Goal: Task Accomplishment & Management: Manage account settings

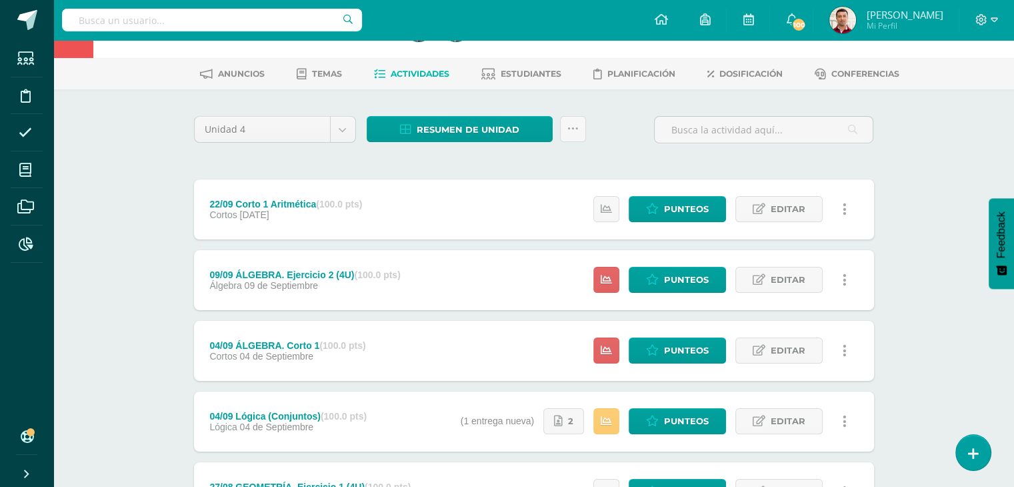
scroll to position [67, 0]
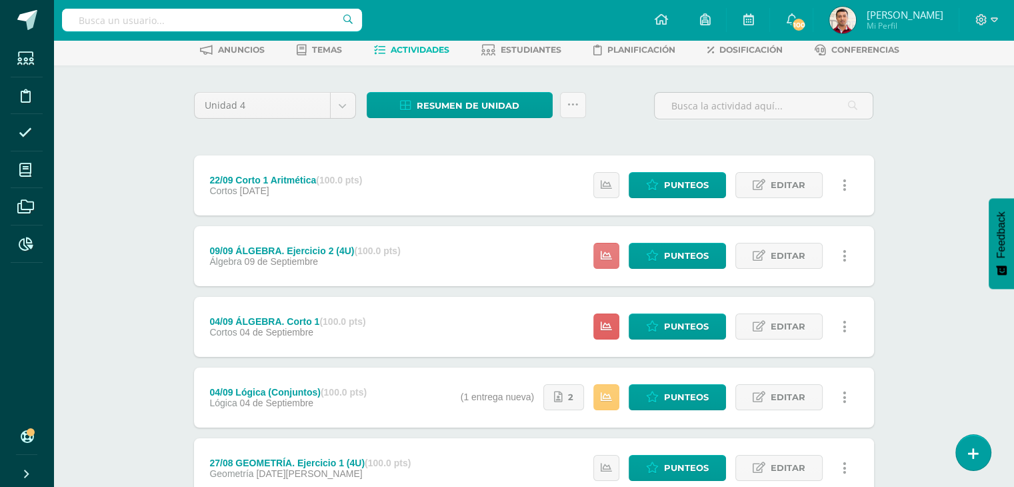
click at [602, 258] on icon at bounding box center [606, 255] width 11 height 11
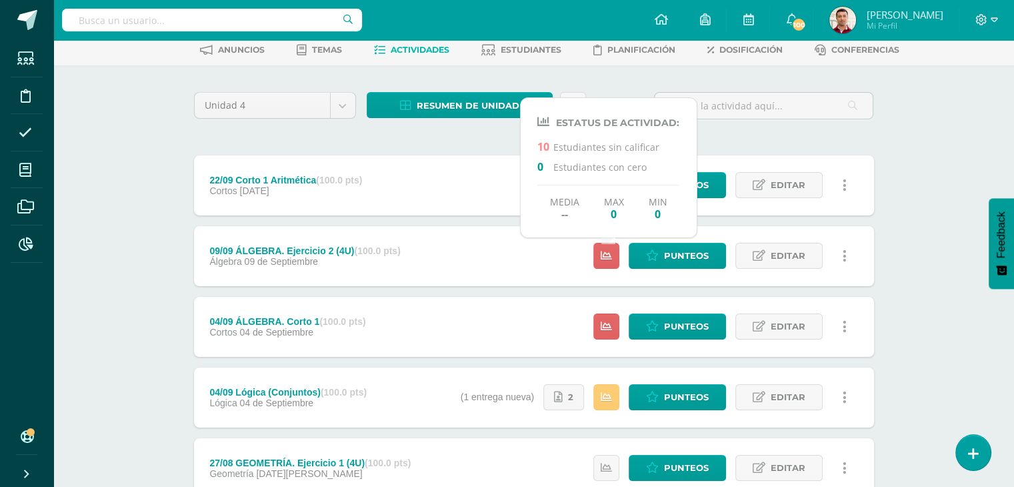
click at [131, 265] on div "Matemáticas Cuarto Bachillerato "U" Herramientas Detalle de asistencias Activid…" at bounding box center [533, 385] width 961 height 825
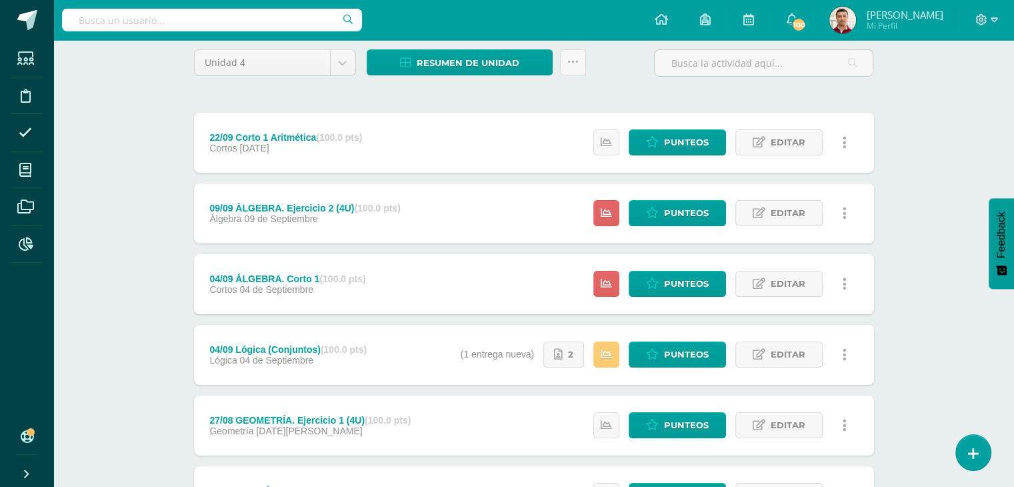
scroll to position [133, 0]
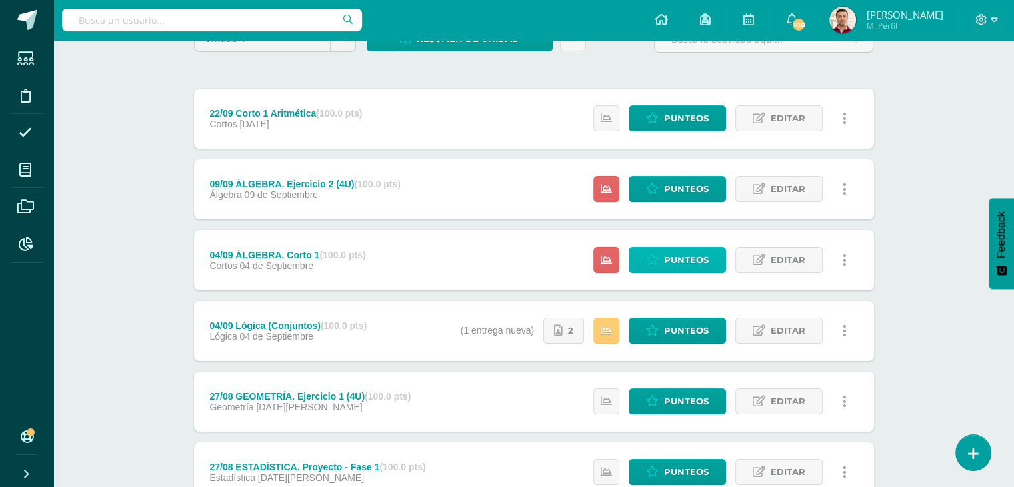
click at [629, 252] on link "Punteos" at bounding box center [677, 260] width 97 height 26
click at [612, 255] on icon at bounding box center [606, 259] width 11 height 11
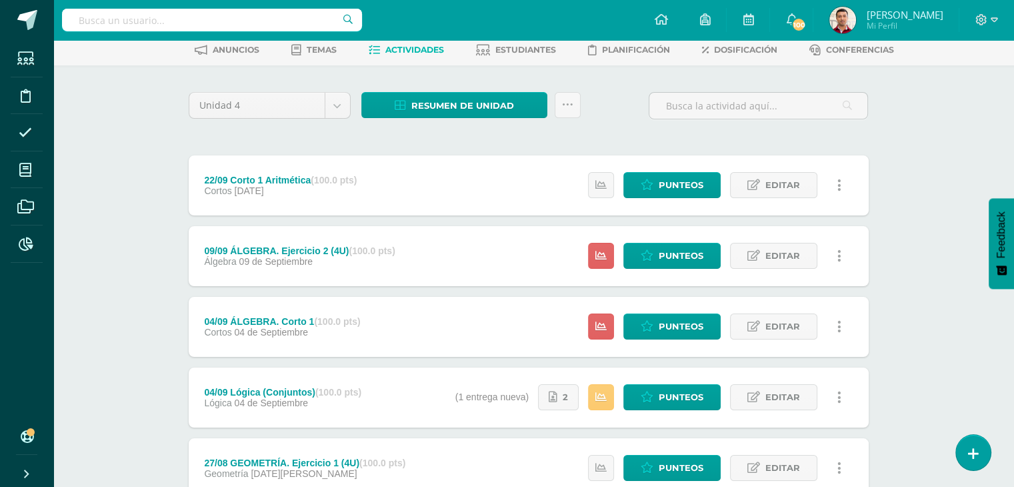
scroll to position [267, 5]
